Goal: Find specific page/section: Find specific page/section

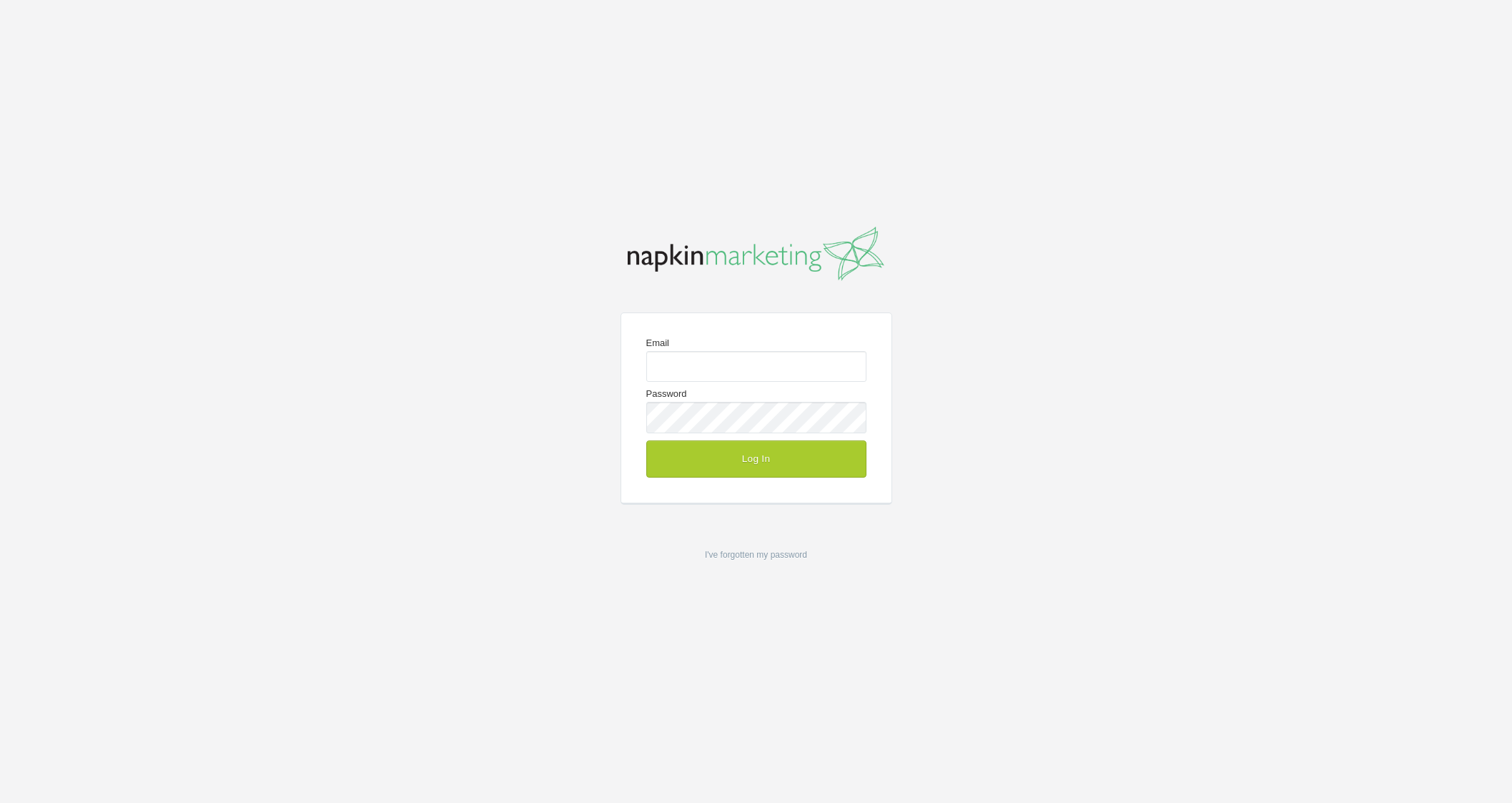
type input "napkinmktg.clientteam@gmail.com"
click at [748, 455] on button "Log In" at bounding box center [756, 459] width 220 height 37
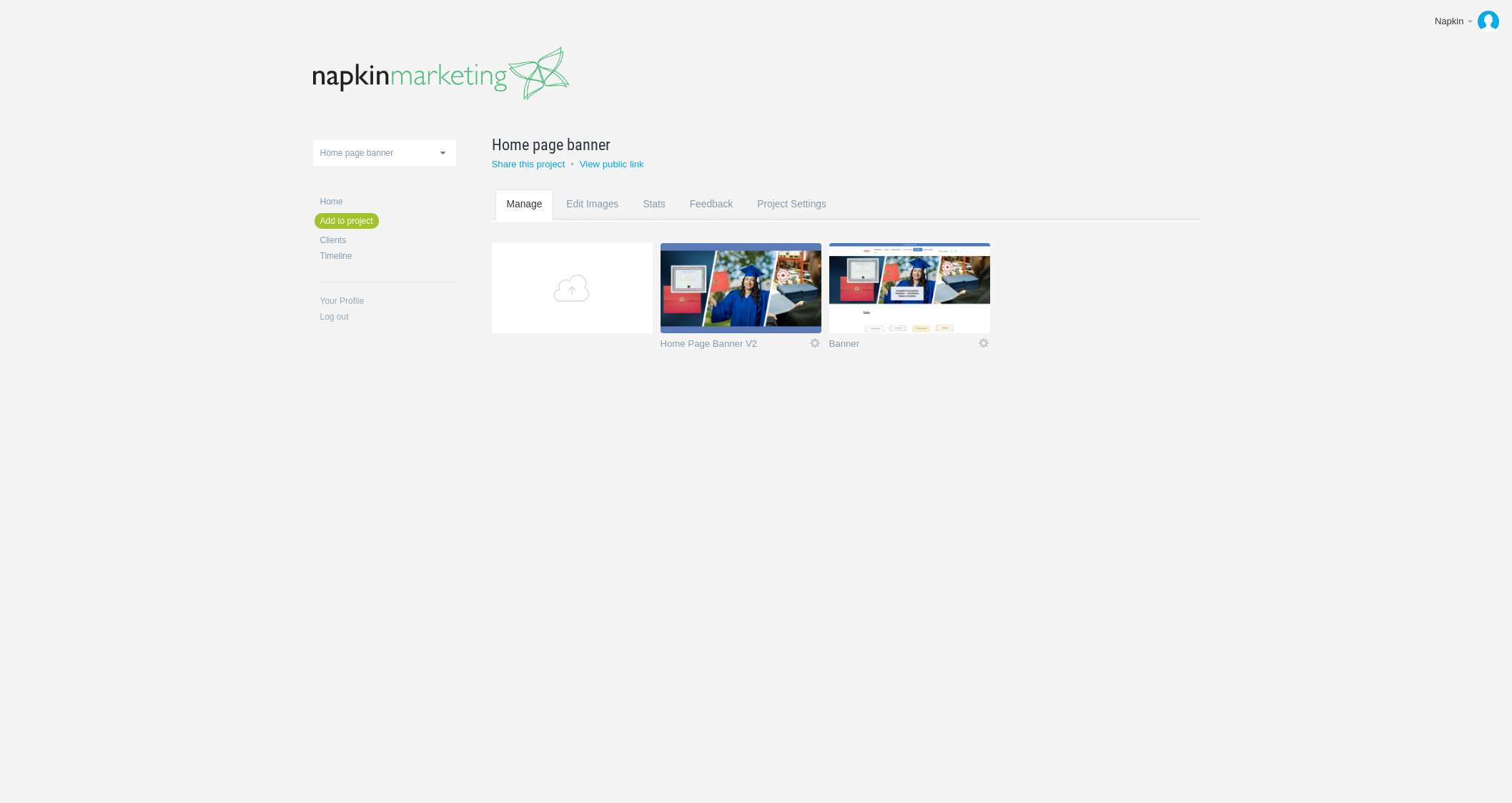
click at [779, 307] on img at bounding box center [741, 288] width 161 height 90
click at [740, 480] on body "Napkin Edit profile Log out Upload 11-1 & 11-2 2016 eNews Redesign 2021 Templat…" at bounding box center [756, 401] width 1512 height 803
